Goal: Browse casually: Explore the website without a specific task or goal

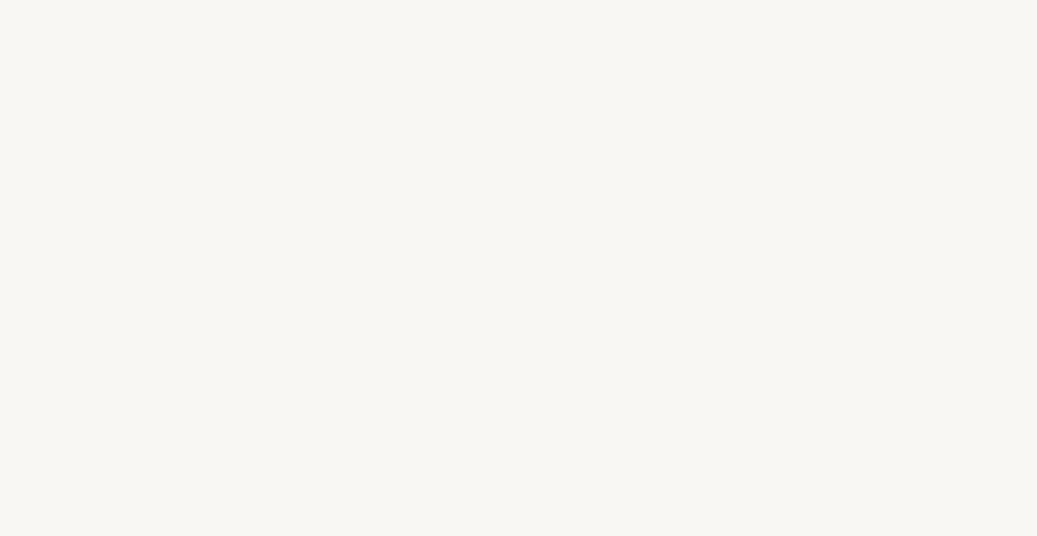
select select "IT"
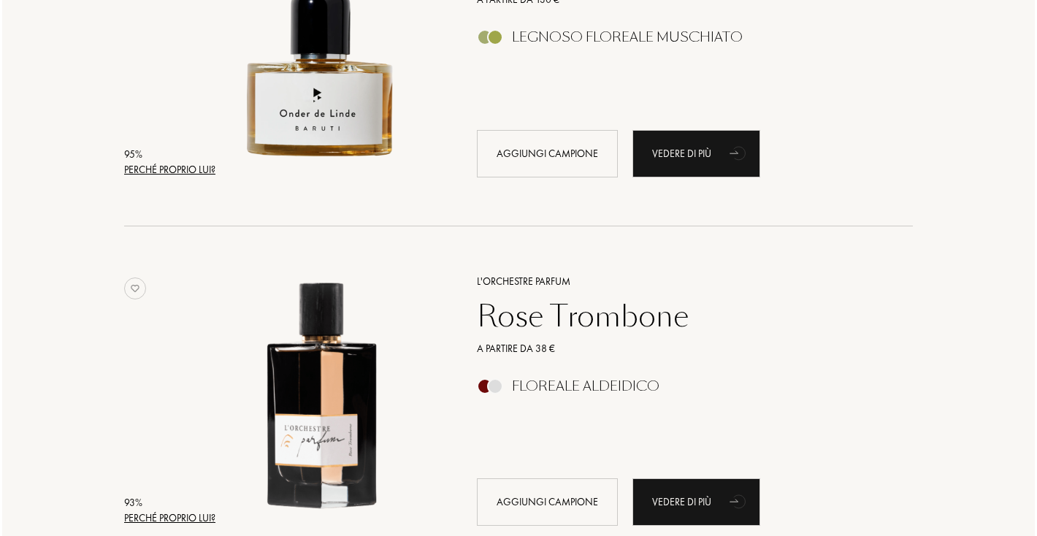
scroll to position [673, 0]
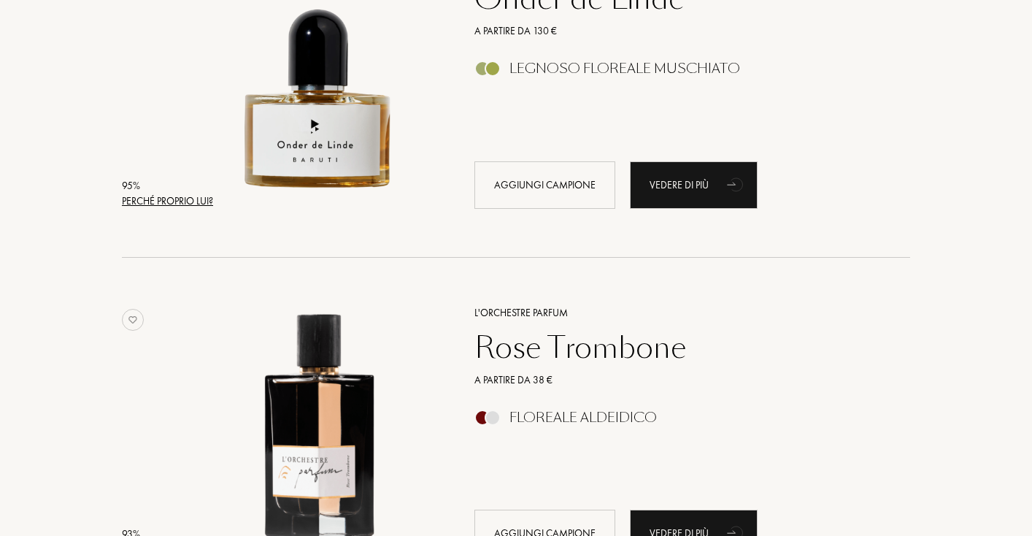
click at [196, 202] on div "Perché proprio lui?" at bounding box center [167, 200] width 91 height 15
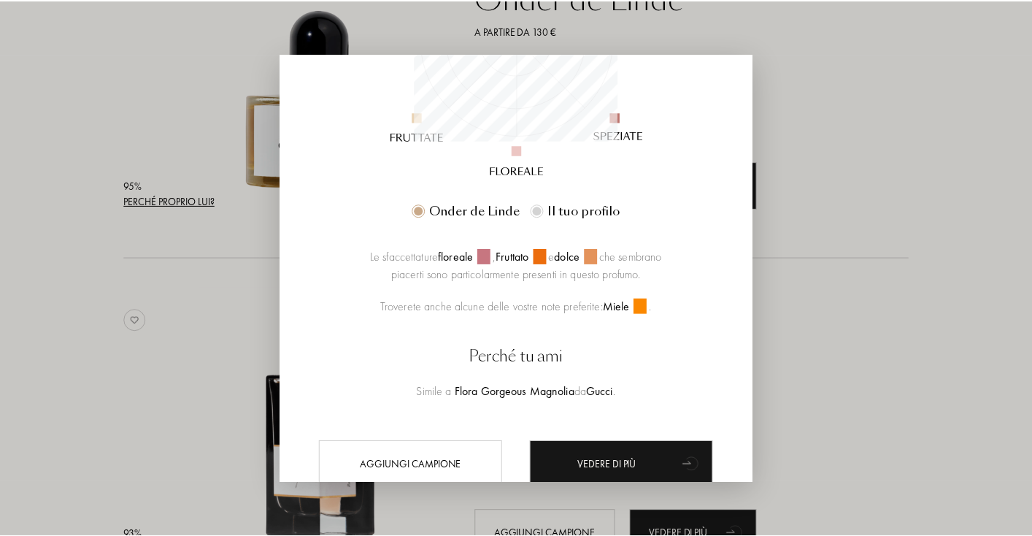
scroll to position [344, 0]
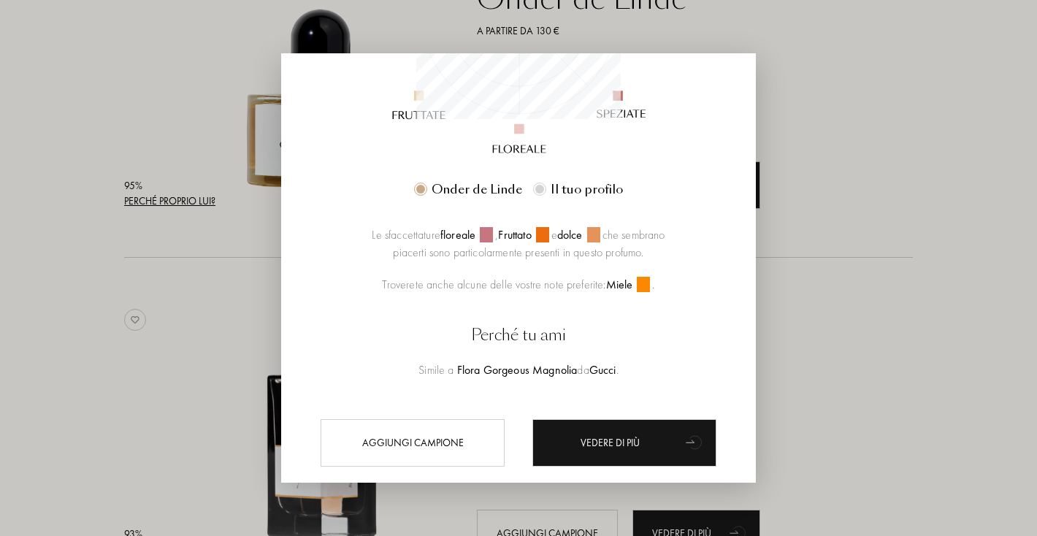
click at [134, 332] on div at bounding box center [518, 268] width 1037 height 536
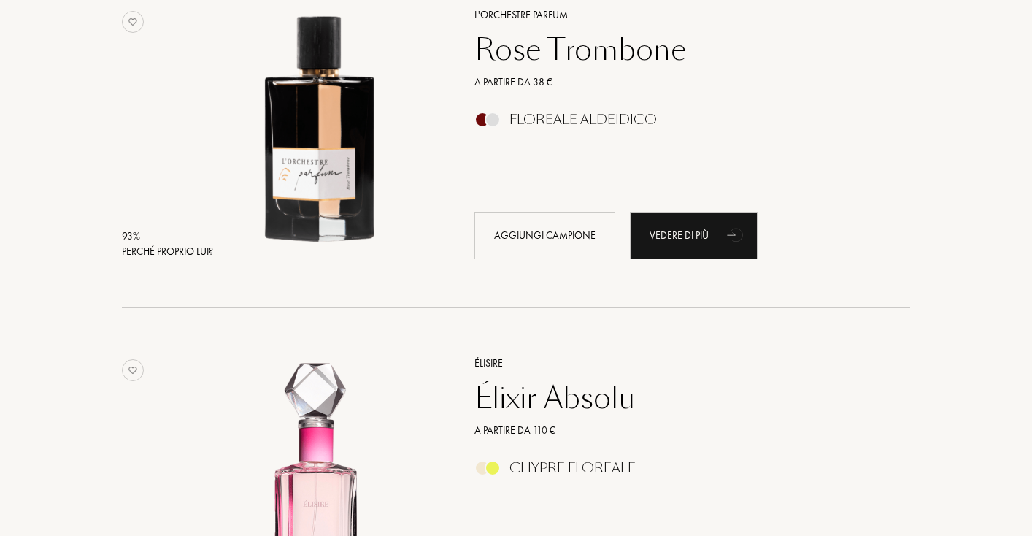
scroll to position [0, 0]
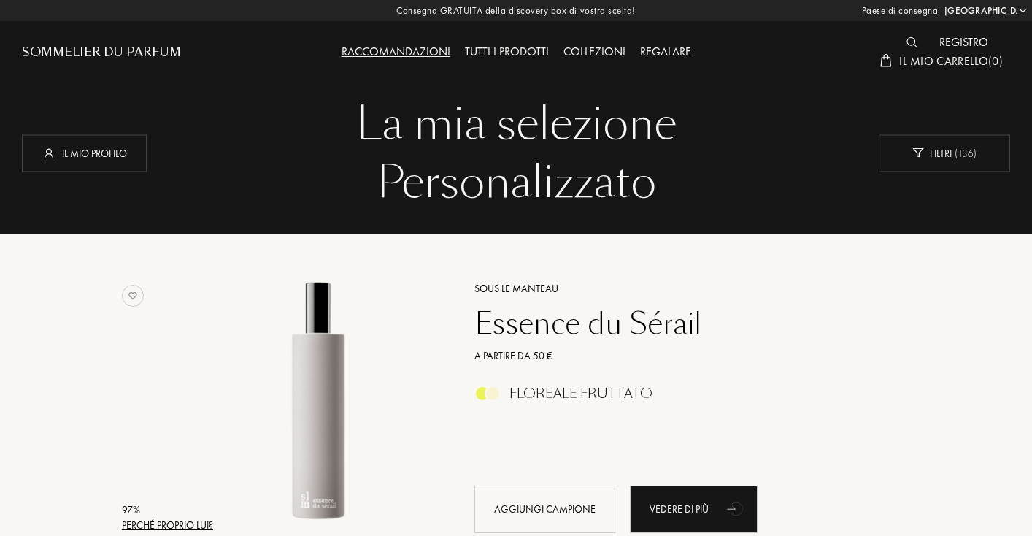
click at [578, 50] on div "Collezioni" at bounding box center [594, 52] width 77 height 19
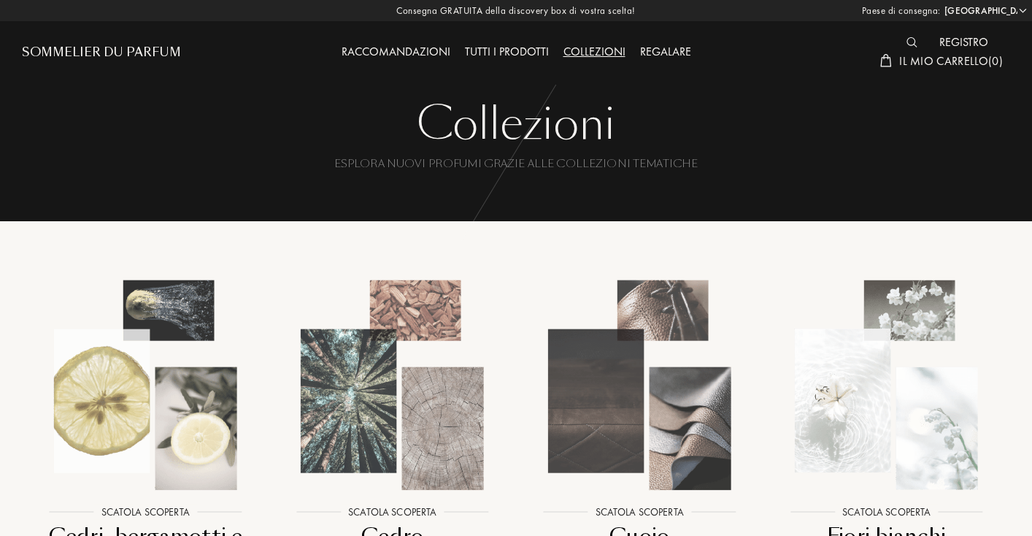
select select "IT"
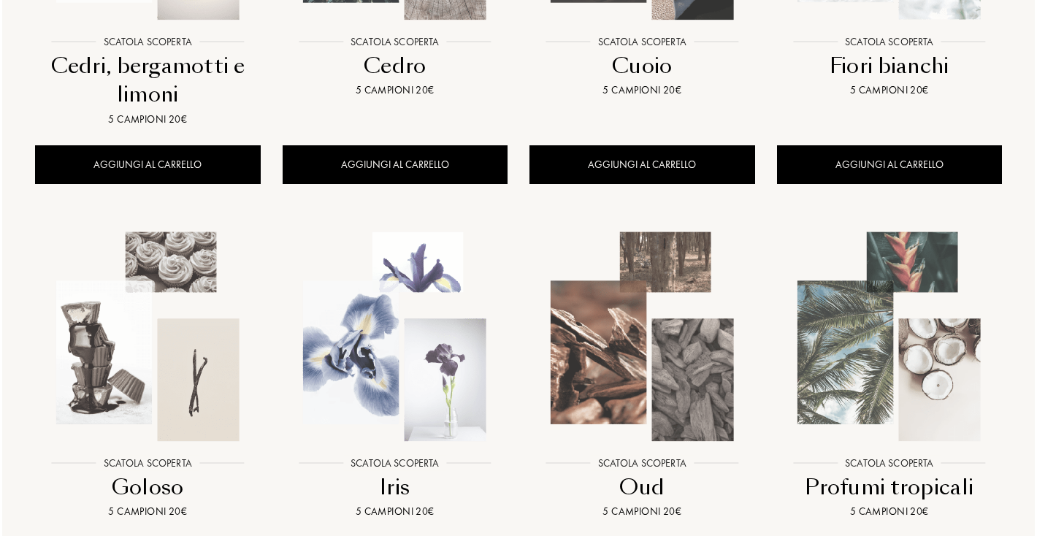
scroll to position [529, 0]
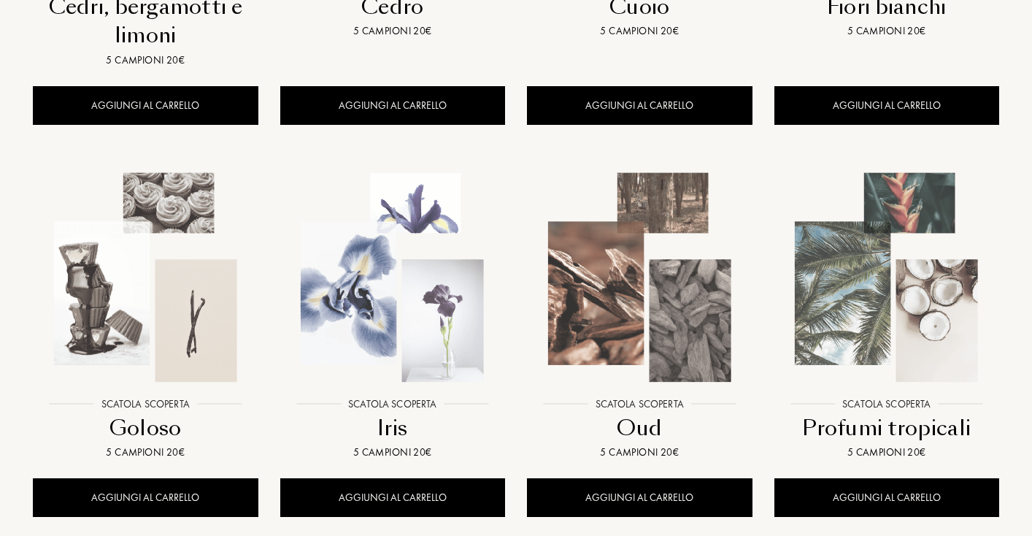
click at [387, 334] on img at bounding box center [392, 277] width 223 height 223
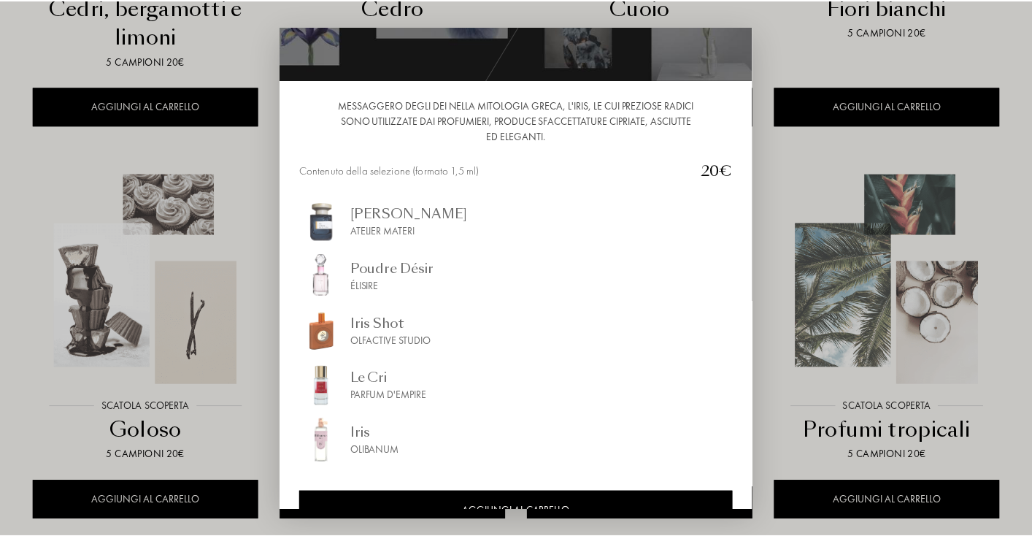
scroll to position [124, 0]
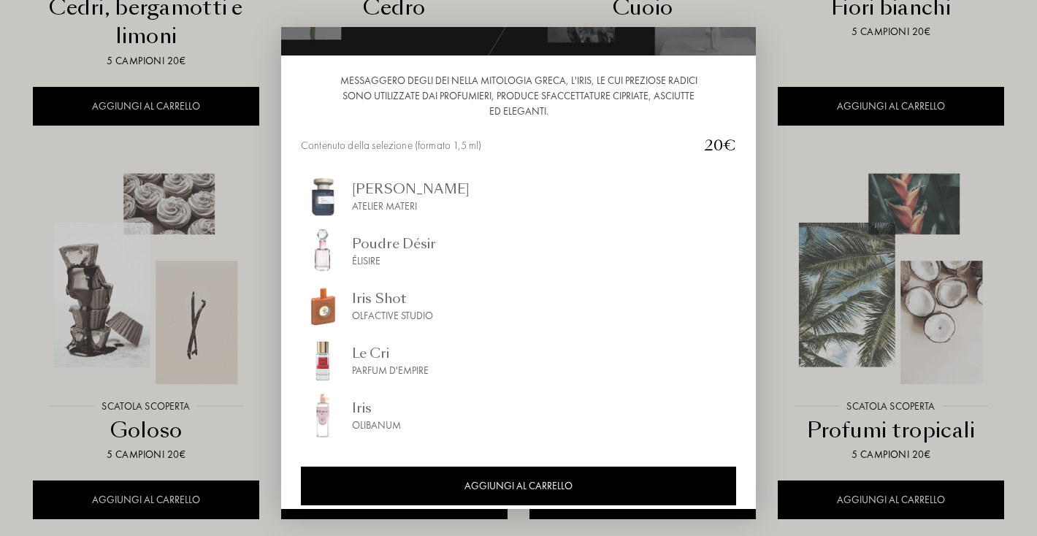
click at [249, 356] on div at bounding box center [518, 268] width 1037 height 536
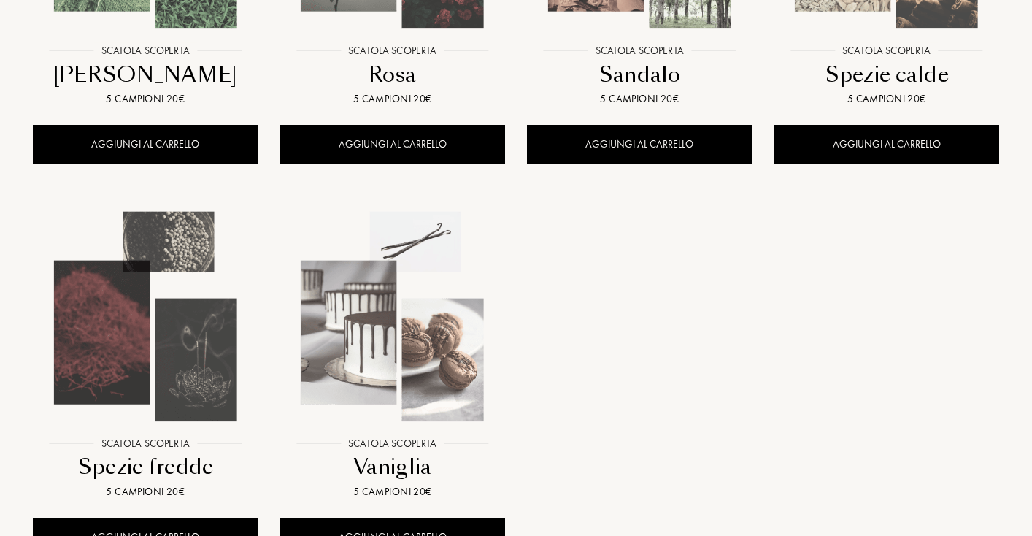
scroll to position [1298, 0]
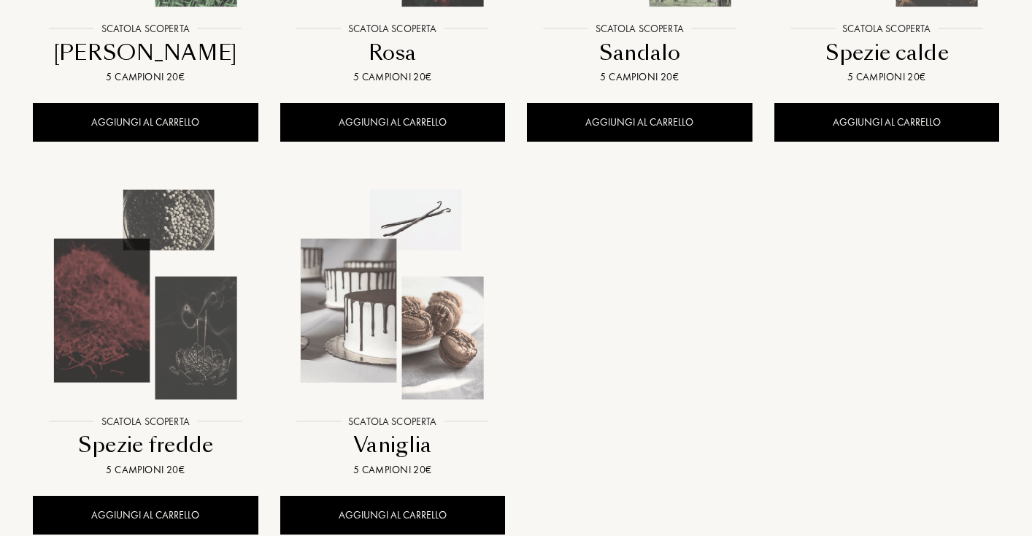
click at [427, 307] on img at bounding box center [392, 294] width 223 height 223
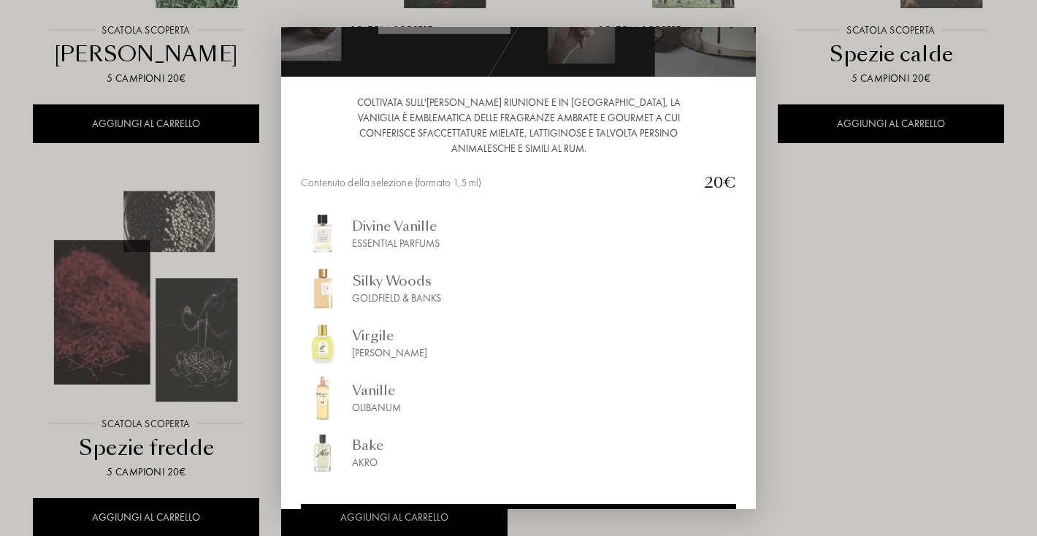
scroll to position [155, 0]
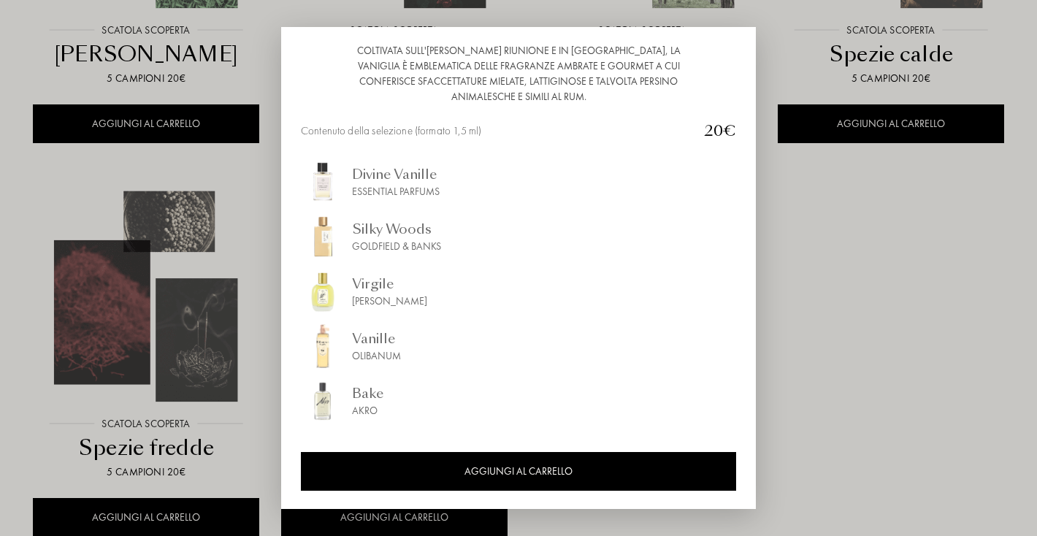
click at [242, 372] on div at bounding box center [518, 268] width 1037 height 536
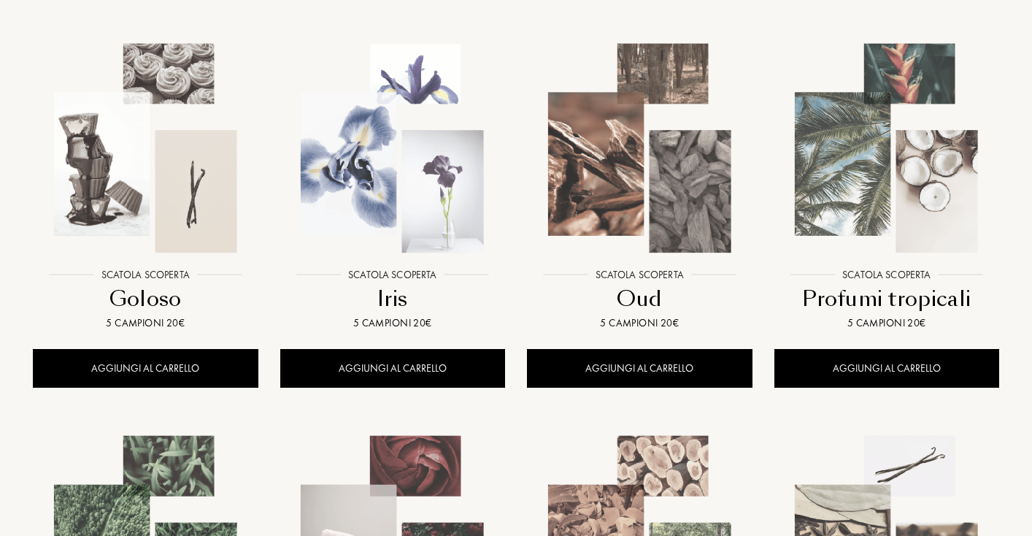
scroll to position [575, 0]
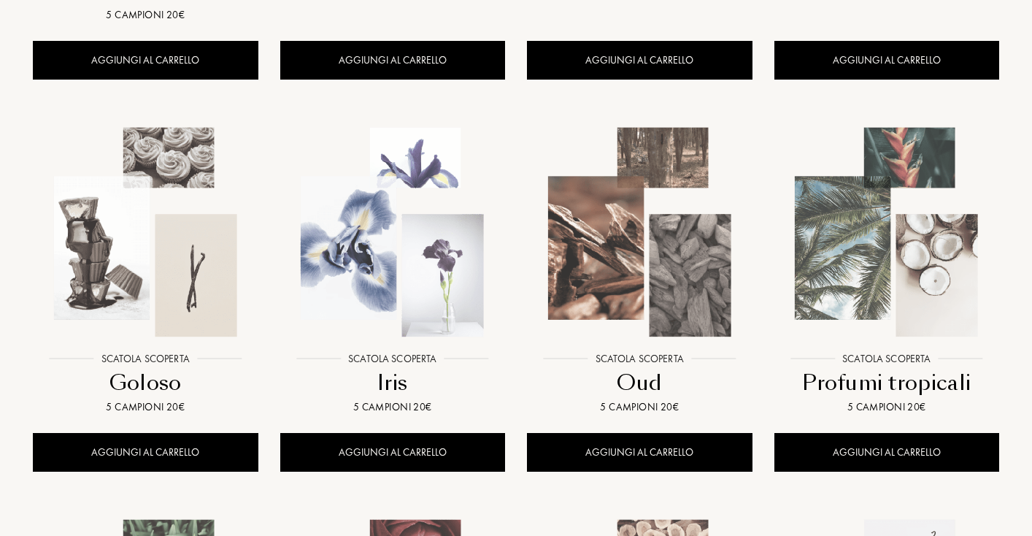
click at [121, 217] on img at bounding box center [145, 232] width 223 height 223
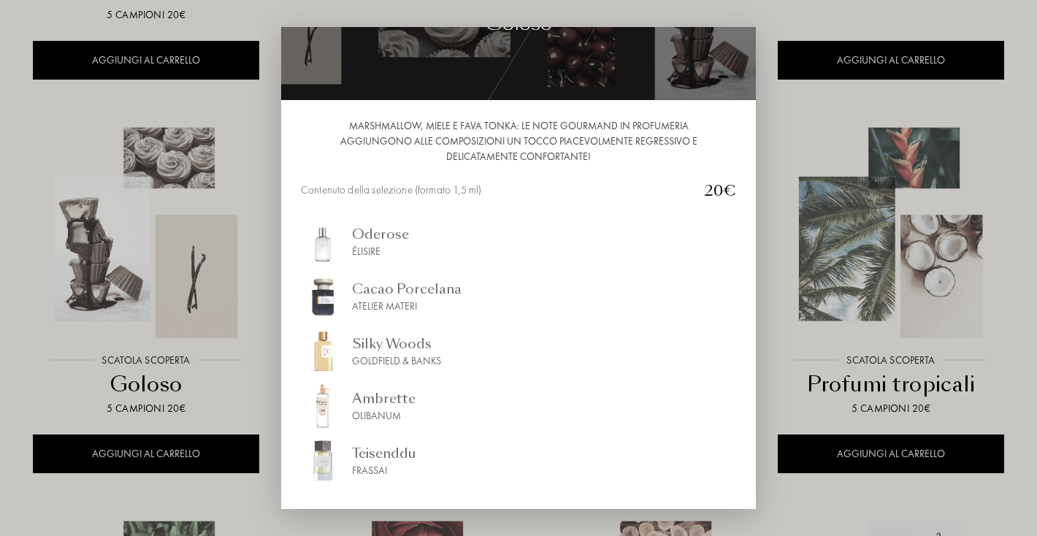
scroll to position [139, 0]
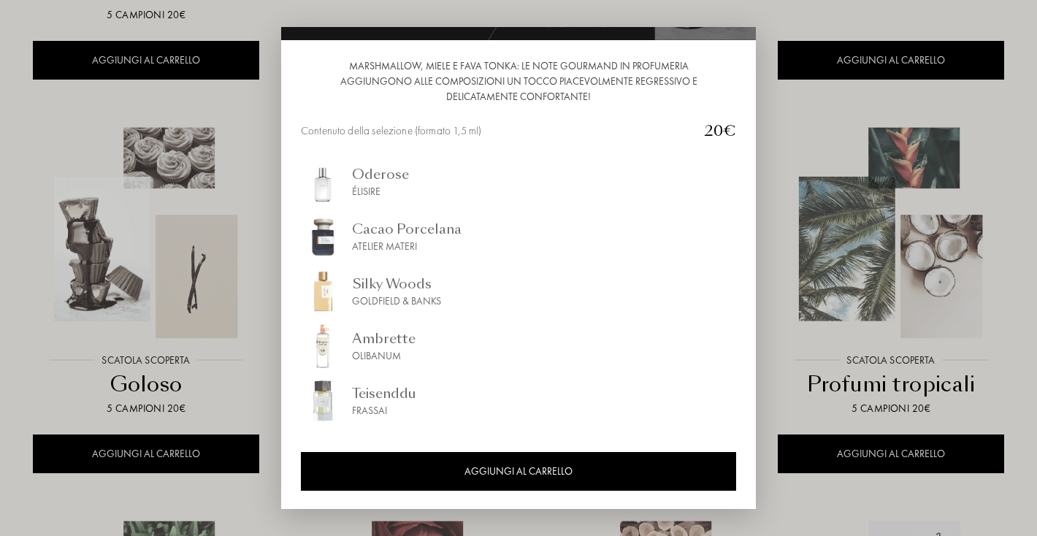
click at [239, 318] on div at bounding box center [518, 268] width 1037 height 536
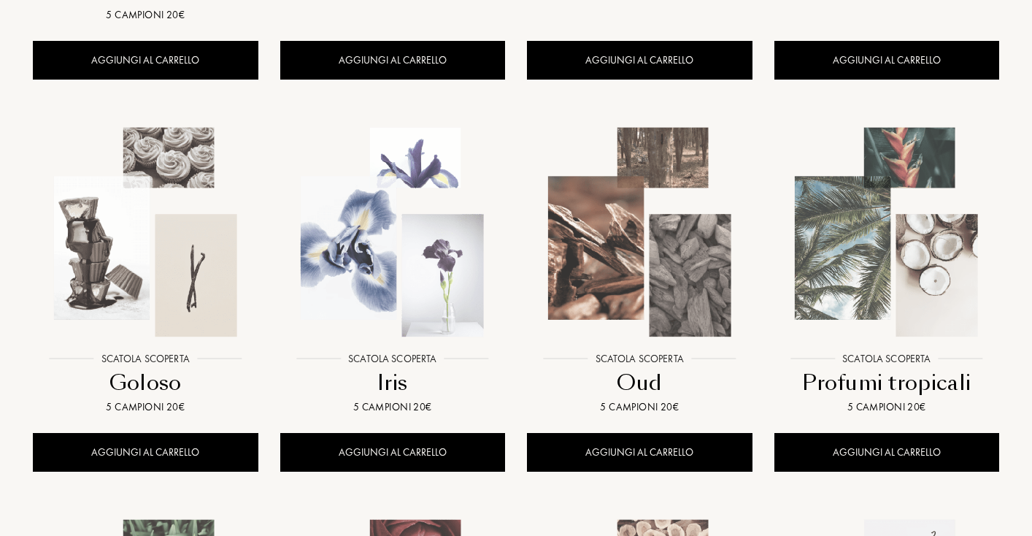
click at [886, 213] on img at bounding box center [886, 232] width 223 height 223
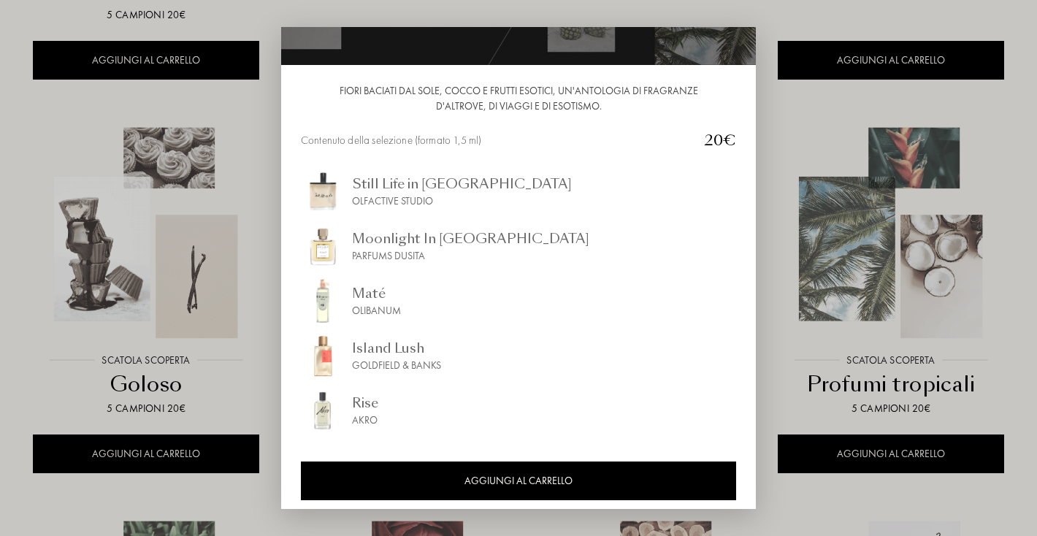
scroll to position [121, 0]
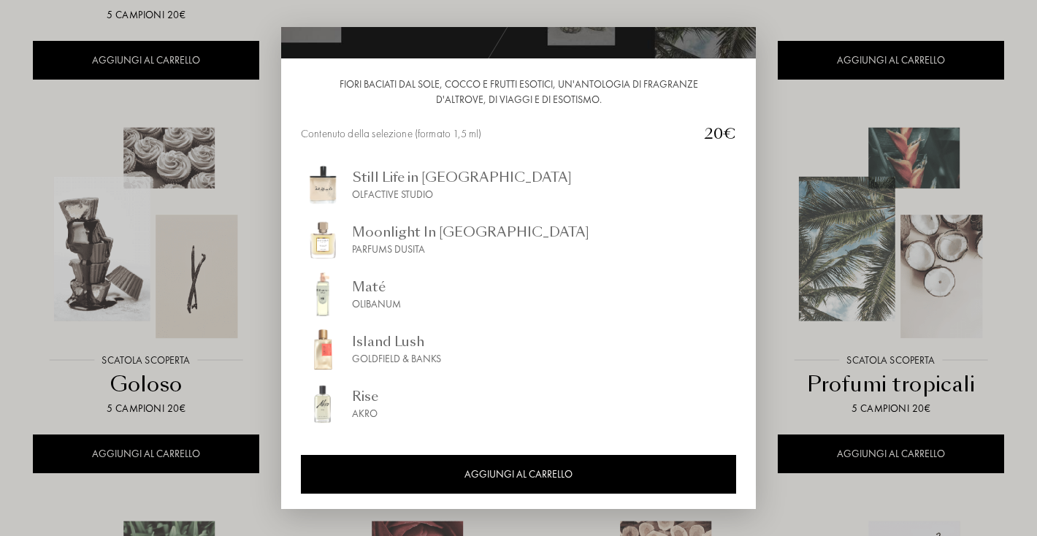
click at [242, 353] on div at bounding box center [518, 268] width 1037 height 536
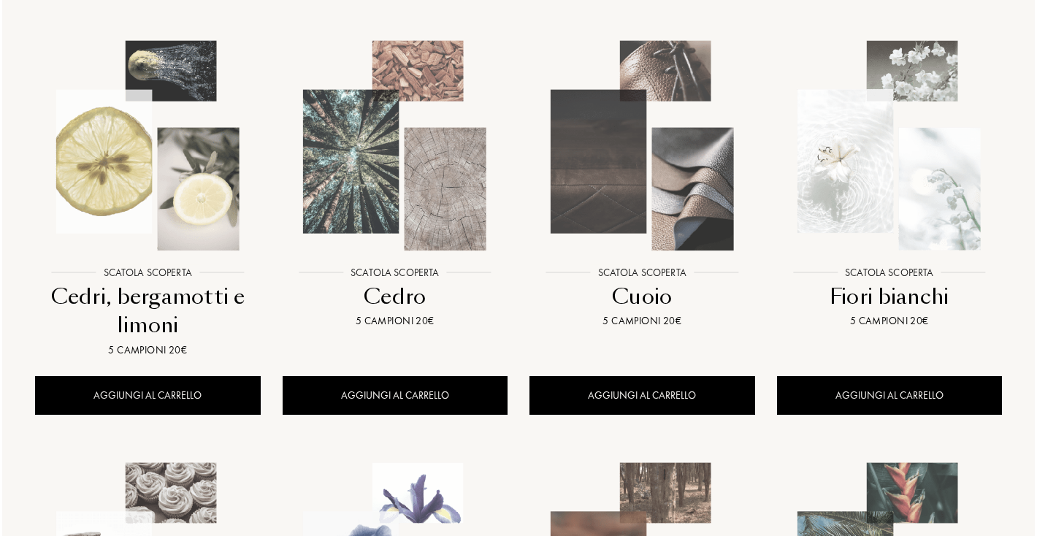
scroll to position [238, 0]
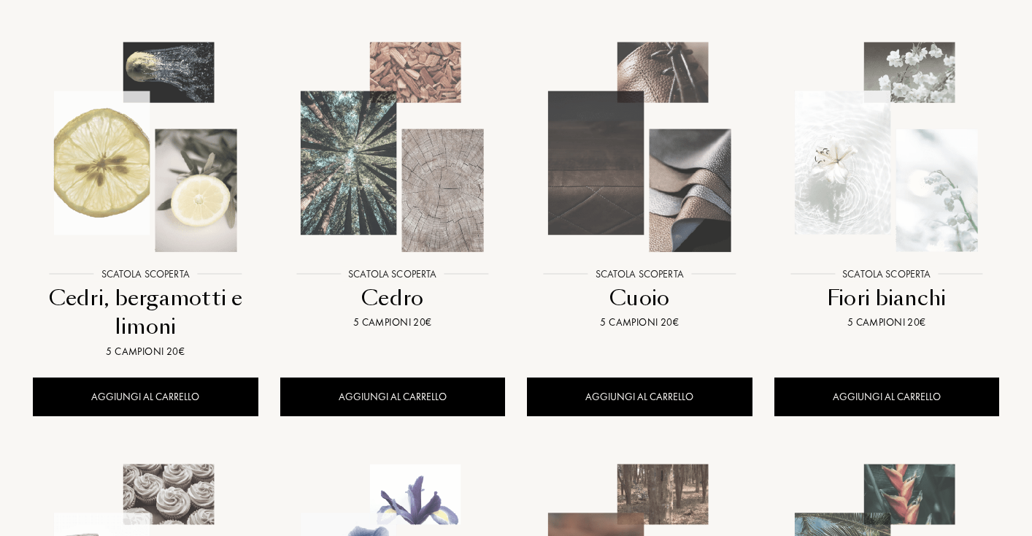
click at [807, 155] on img at bounding box center [886, 147] width 223 height 223
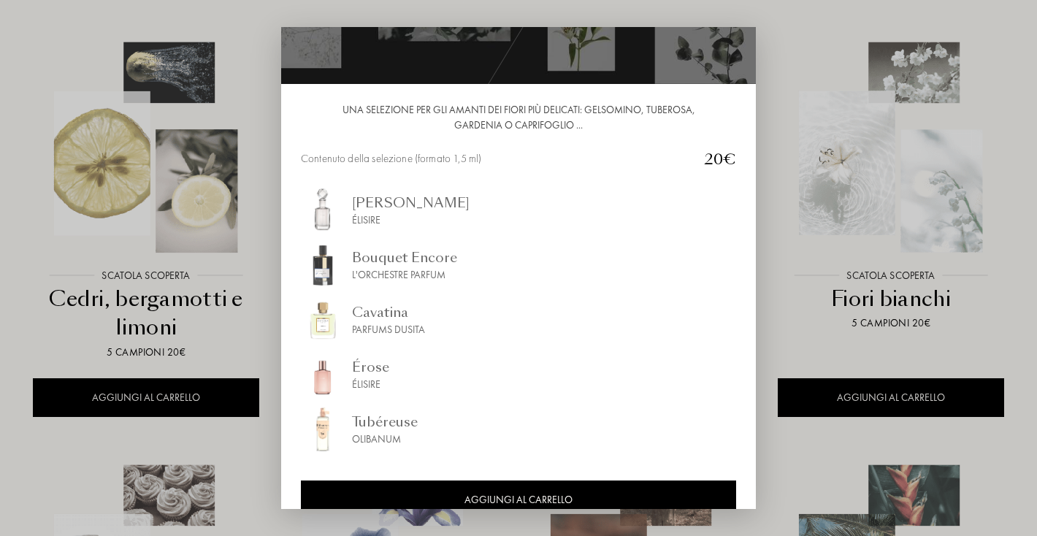
scroll to position [124, 0]
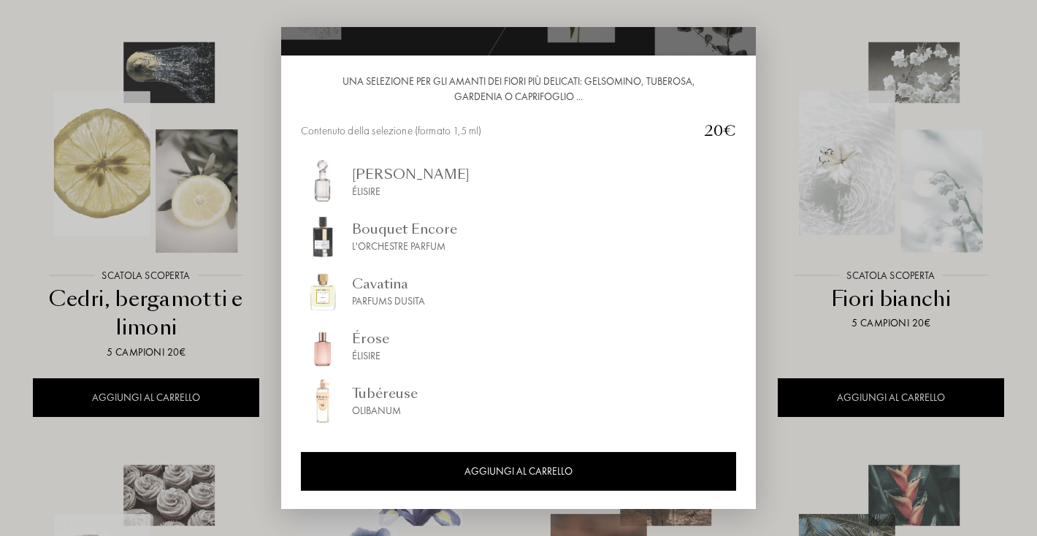
click at [197, 428] on div at bounding box center [518, 268] width 1037 height 536
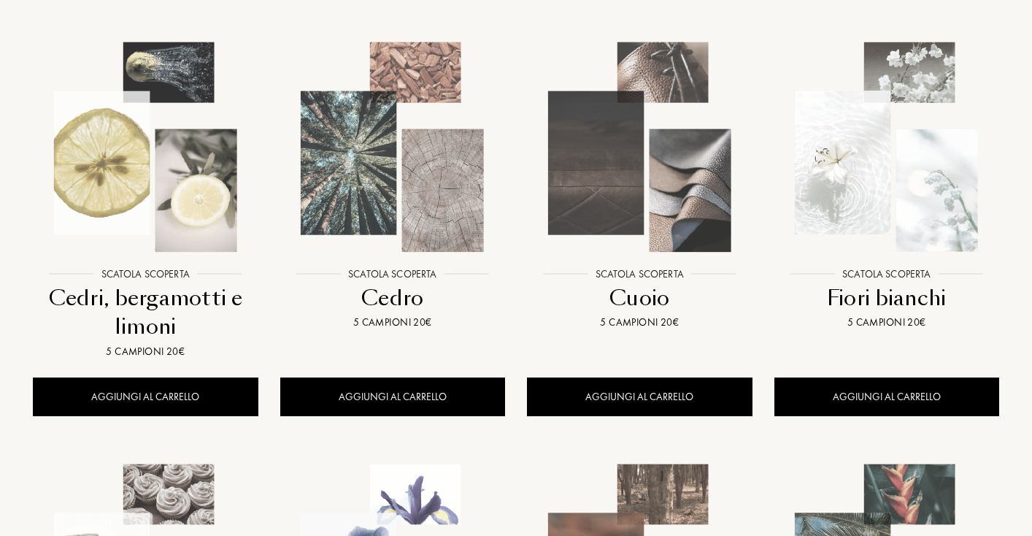
click at [142, 242] on img at bounding box center [145, 147] width 223 height 223
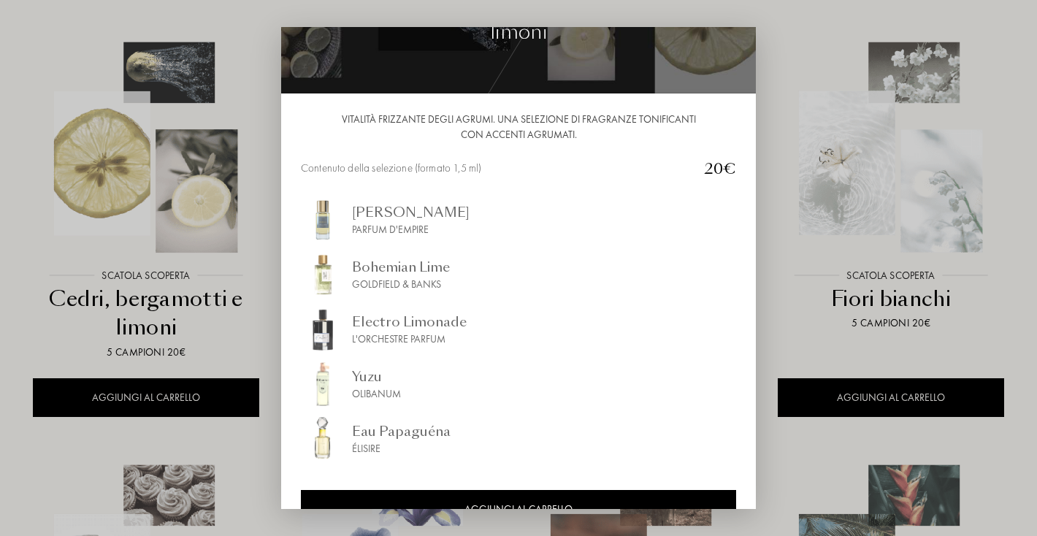
scroll to position [118, 0]
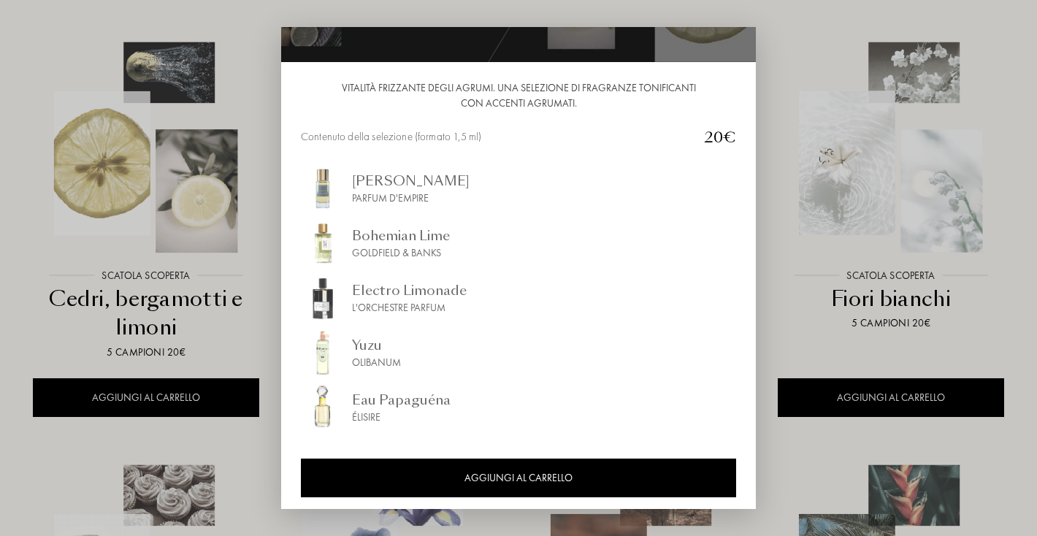
click at [184, 342] on div at bounding box center [518, 268] width 1037 height 536
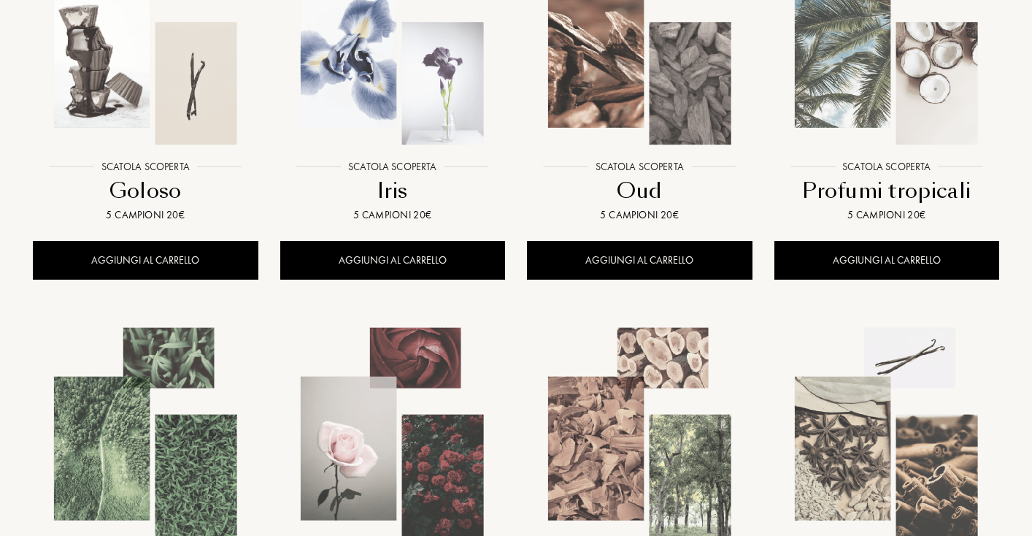
scroll to position [783, 0]
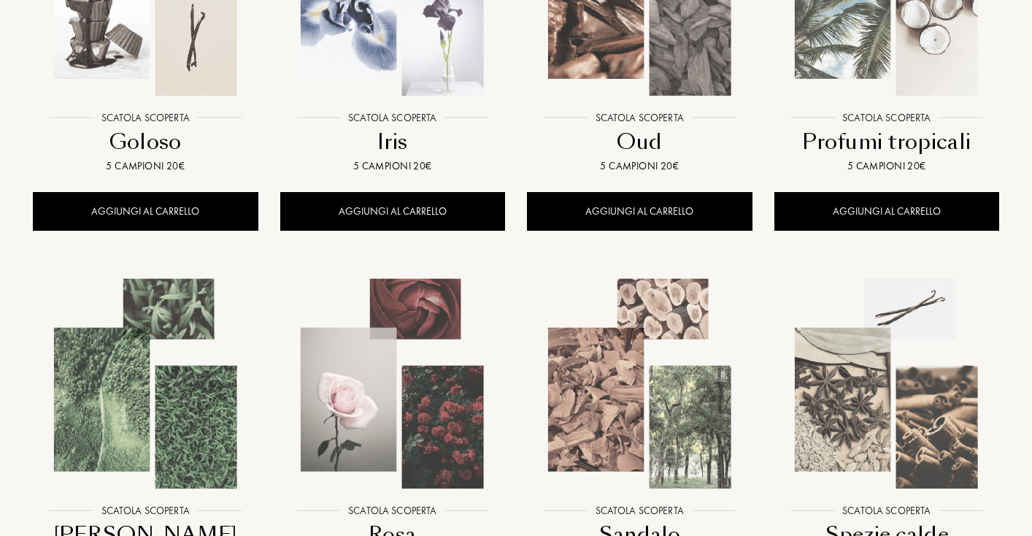
click at [445, 111] on div at bounding box center [393, 4] width 248 height 280
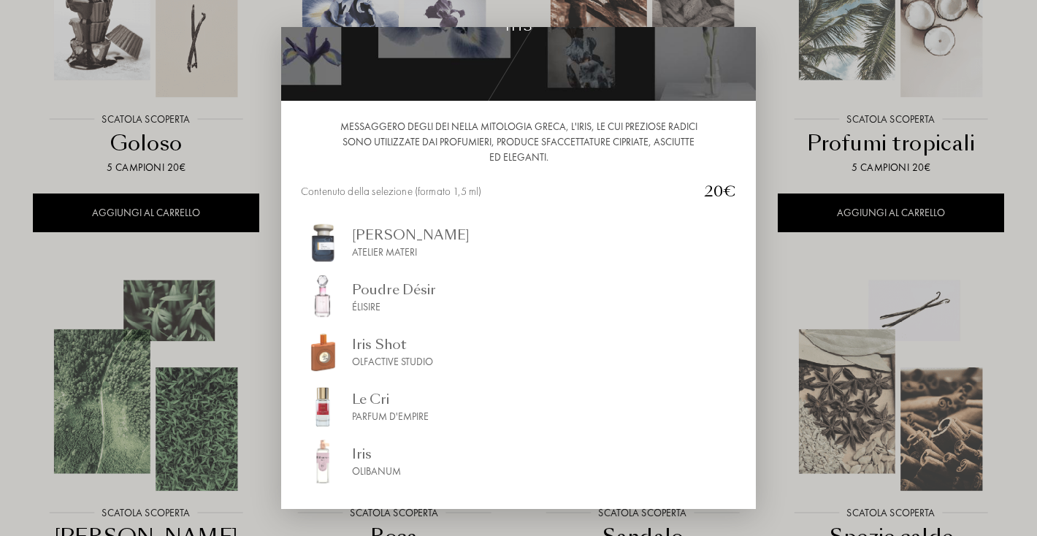
scroll to position [139, 0]
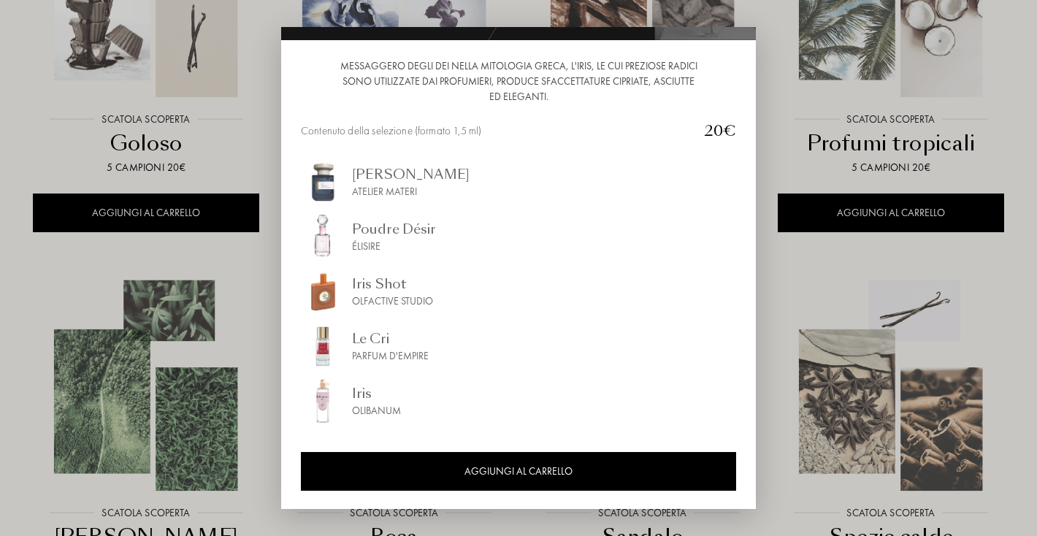
click at [282, 331] on div "Messaggero degli dei nella mitologia greca, l'iris, le [PERSON_NAME] radici son…" at bounding box center [518, 204] width 475 height 329
click at [214, 335] on div at bounding box center [518, 268] width 1037 height 536
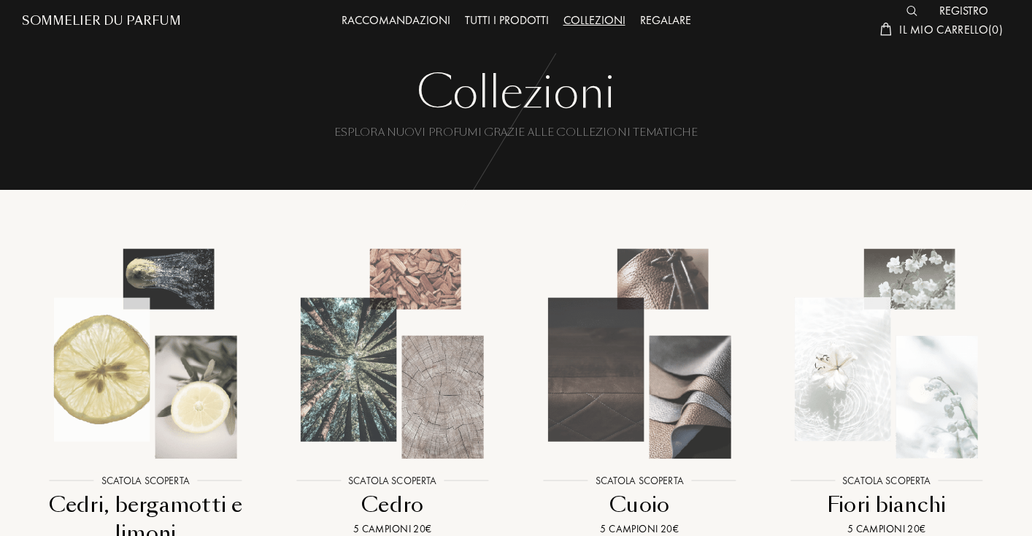
scroll to position [0, 0]
